Goal: Check status

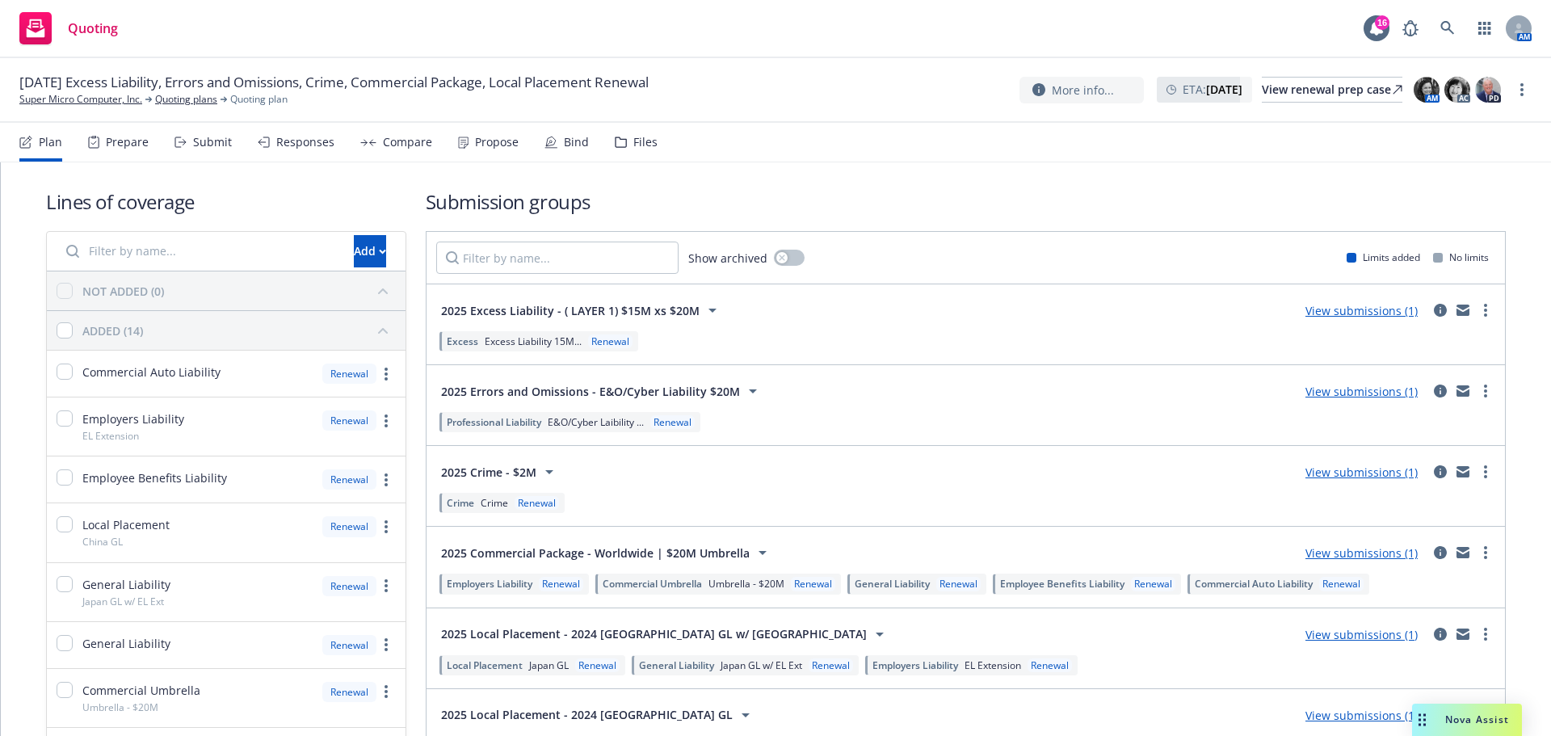
click at [861, 338] on div "Excess Excess Liability 15M... Renewal" at bounding box center [965, 341] width 1059 height 27
